Goal: Transaction & Acquisition: Purchase product/service

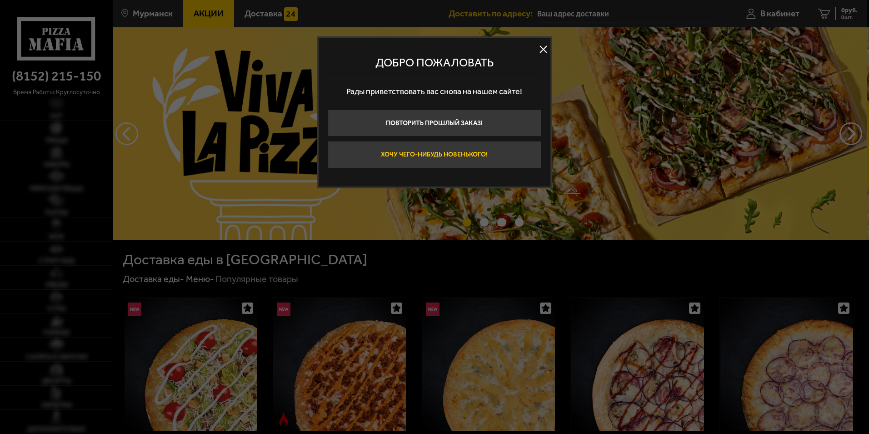
click at [480, 156] on button "Хочу чего-нибудь новенького!" at bounding box center [435, 154] width 214 height 27
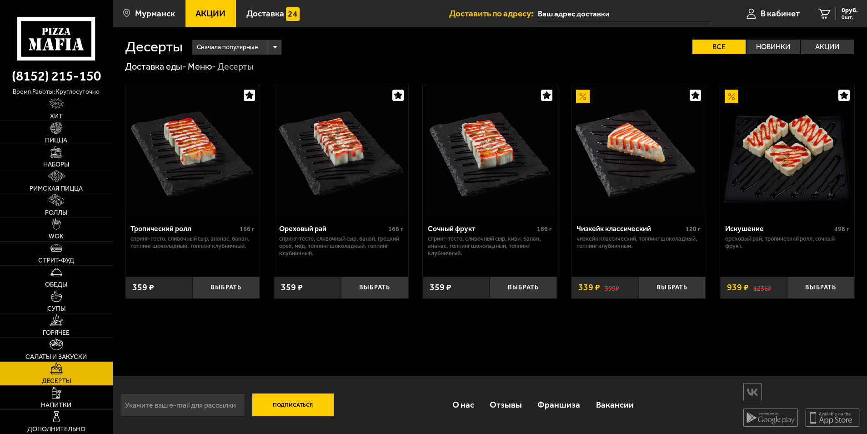
click at [55, 162] on span "Наборы" at bounding box center [56, 164] width 26 height 6
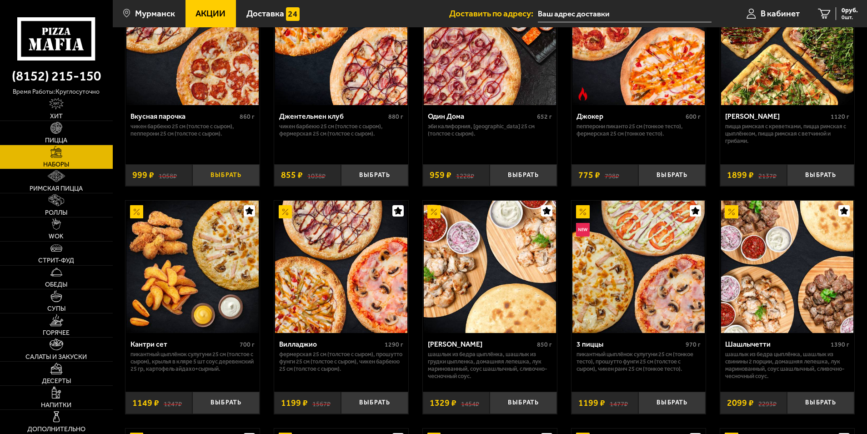
scroll to position [182, 0]
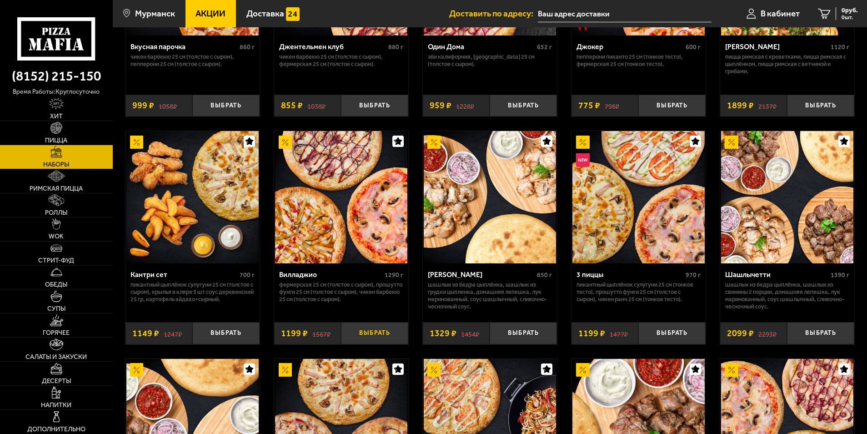
click at [374, 331] on button "Выбрать" at bounding box center [374, 333] width 67 height 22
click at [53, 327] on link "Горячее" at bounding box center [56, 325] width 113 height 24
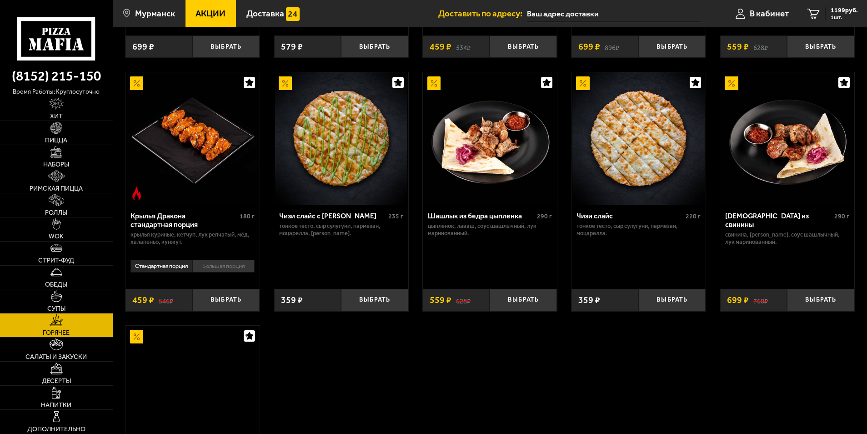
scroll to position [500, 0]
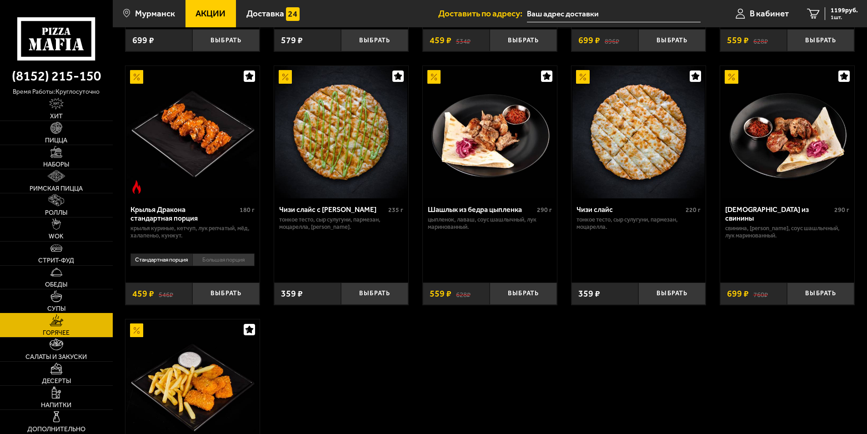
click at [47, 304] on link "Супы" at bounding box center [56, 301] width 113 height 24
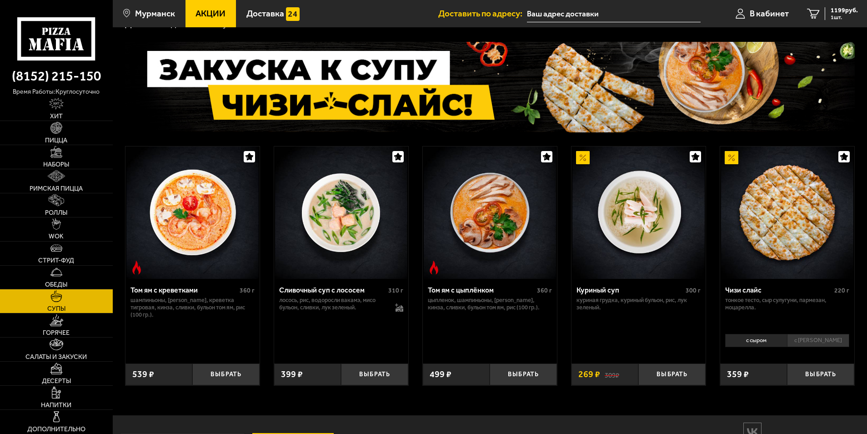
scroll to position [45, 0]
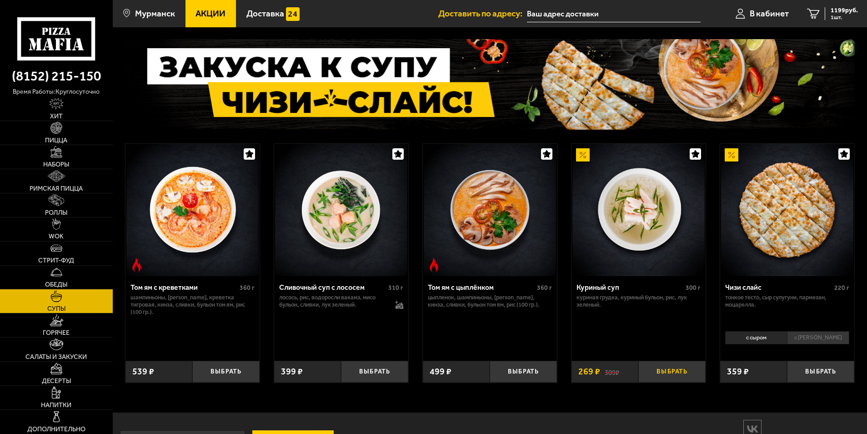
click at [661, 372] on button "Выбрать" at bounding box center [671, 372] width 67 height 22
click at [837, 20] on span "2 шт." at bounding box center [844, 17] width 27 height 5
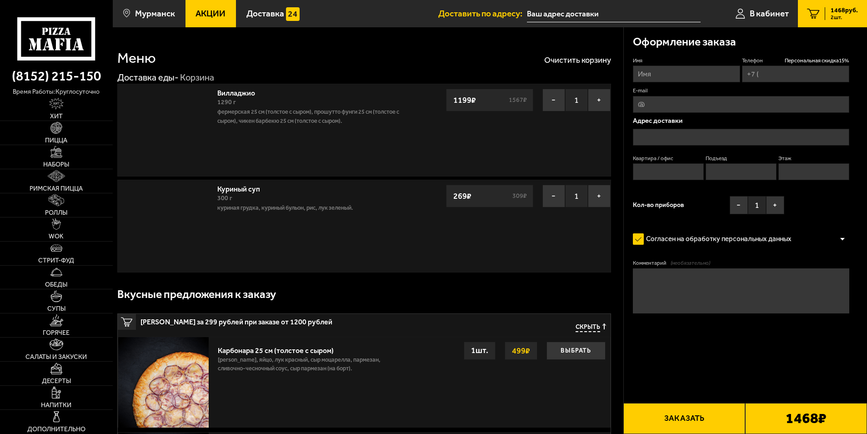
type input "[PHONE_NUMBER]"
type input "[STREET_ADDRESS][PERSON_NAME]"
type input "8"
type input "1"
type input "2"
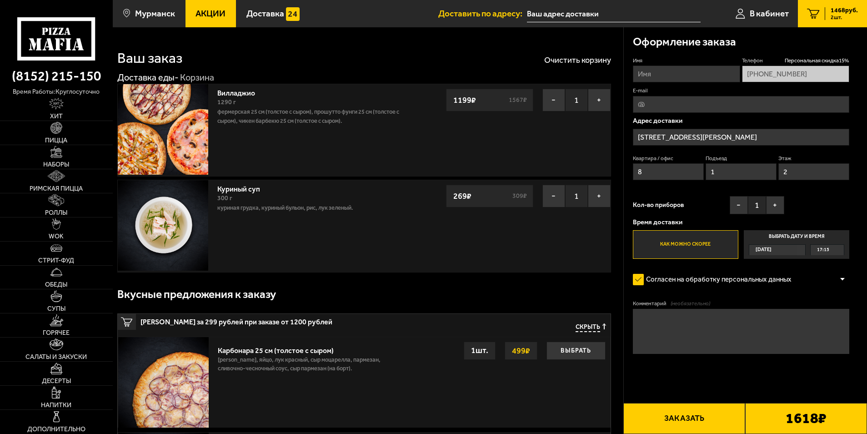
click at [664, 62] on label "Имя" at bounding box center [686, 61] width 107 height 8
click at [664, 65] on input "Имя" at bounding box center [686, 73] width 107 height 17
click at [663, 67] on input "Имя" at bounding box center [686, 73] width 107 height 17
type input "[PERSON_NAME]"
type input "[EMAIL_ADDRESS][DOMAIN_NAME]"
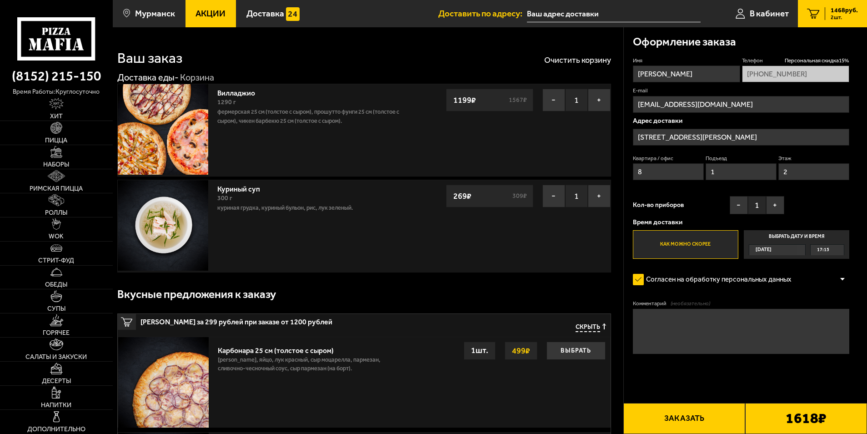
click at [742, 406] on button "Заказать" at bounding box center [684, 418] width 122 height 31
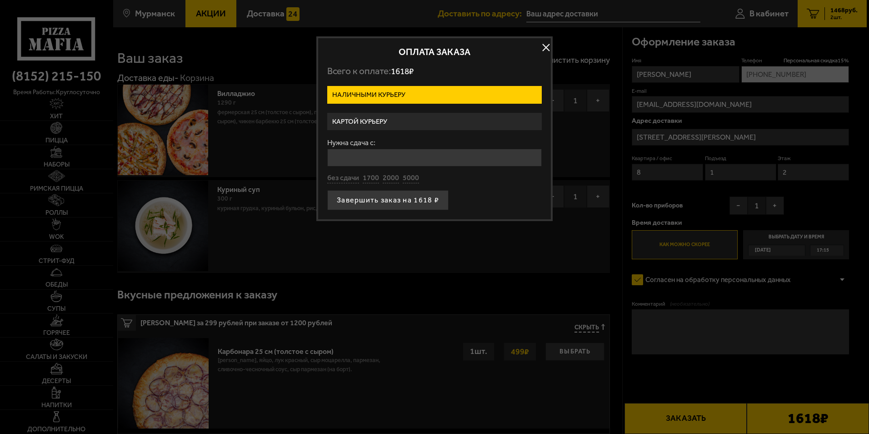
click at [360, 120] on label "Картой курьеру" at bounding box center [434, 122] width 215 height 18
click at [0, 0] on input "Картой курьеру" at bounding box center [0, 0] width 0 height 0
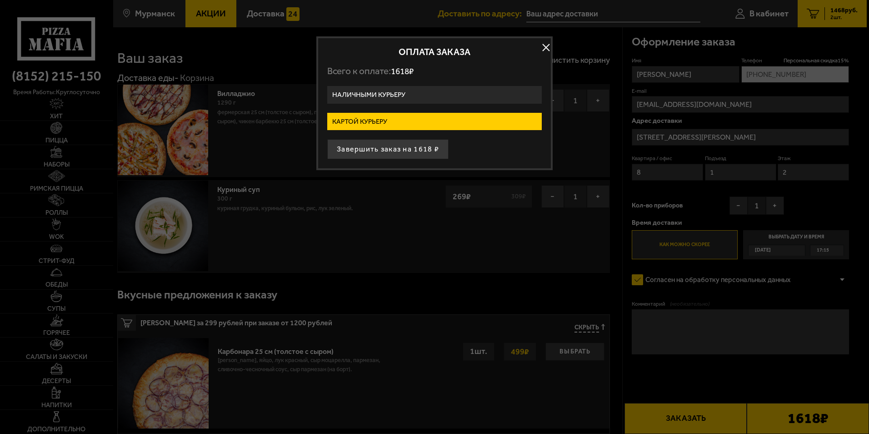
drag, startPoint x: 365, startPoint y: 152, endPoint x: 365, endPoint y: 157, distance: 5.0
click at [365, 157] on button "Завершить заказ на 1618 ₽" at bounding box center [387, 149] width 121 height 20
